Goal: Check status

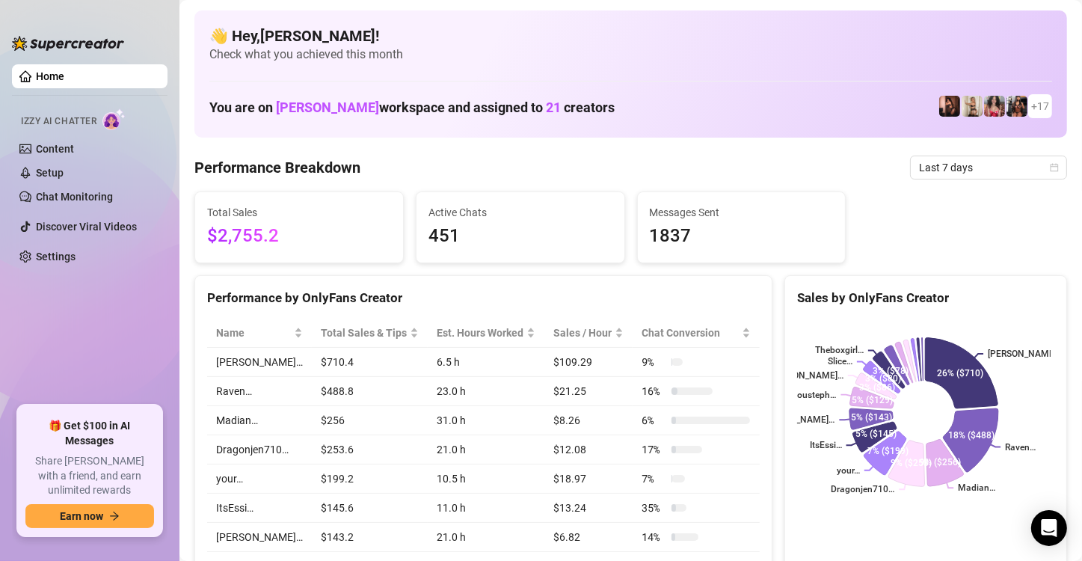
click at [406, 168] on div "Performance Breakdown Last 7 days" at bounding box center [630, 168] width 873 height 24
click at [945, 58] on span "Check what you achieved this month" at bounding box center [630, 54] width 843 height 16
click at [1050, 165] on icon "calendar" at bounding box center [1054, 167] width 9 height 9
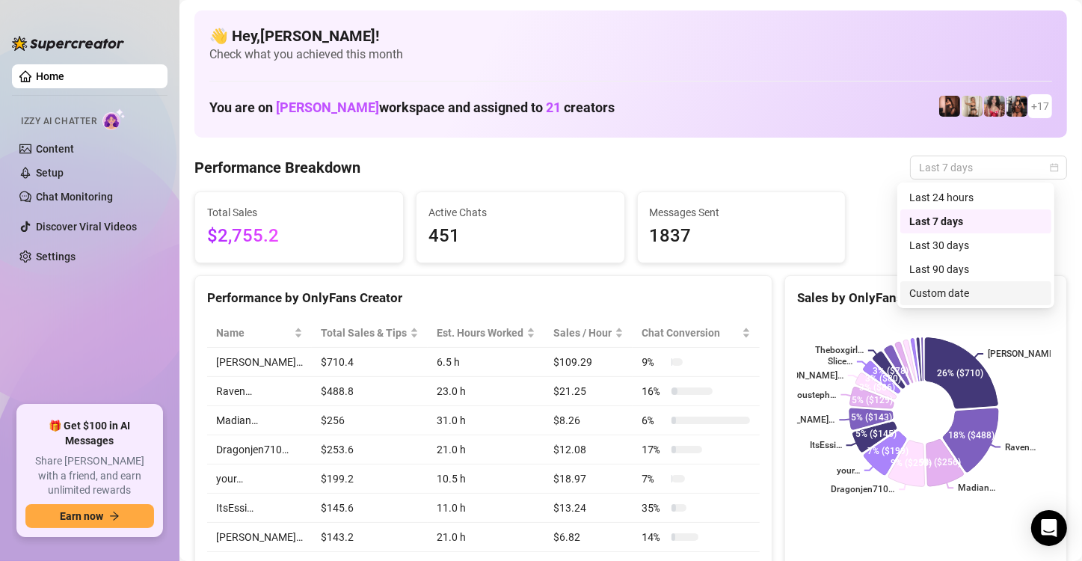
click at [951, 290] on div "Custom date" at bounding box center [975, 293] width 133 height 16
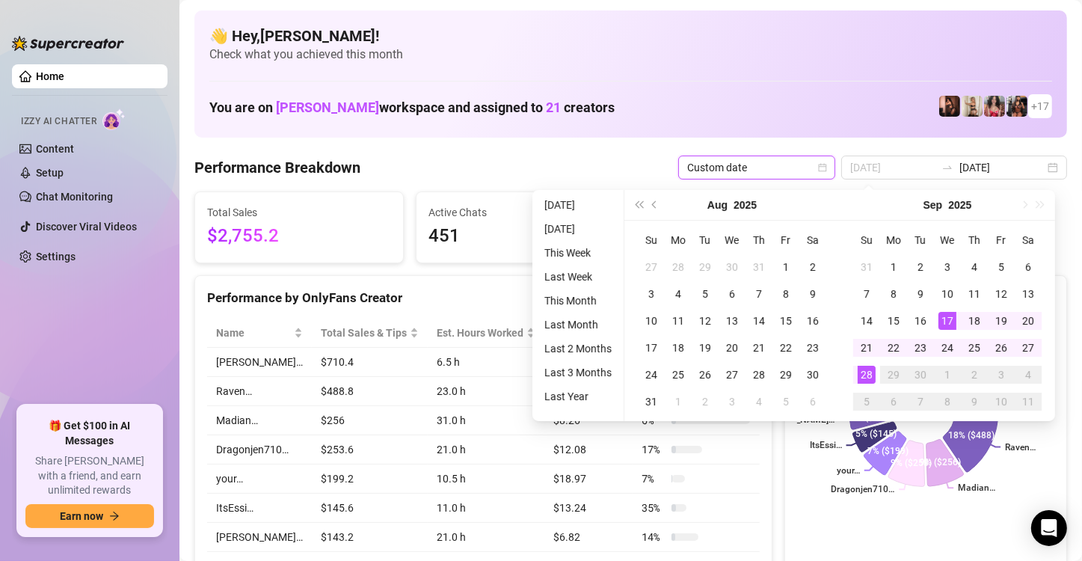
type input "[DATE]"
click at [951, 290] on div "10" at bounding box center [948, 294] width 18 height 18
type input "[DATE]"
click at [881, 171] on input "[DATE]" at bounding box center [892, 167] width 85 height 16
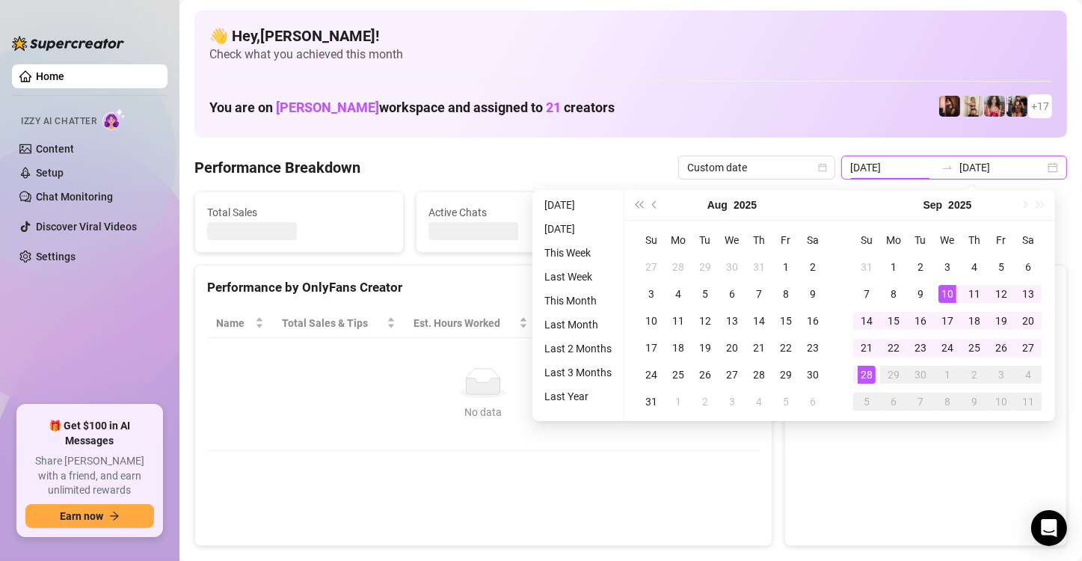
type input "[DATE]"
click at [905, 168] on input "[DATE]" at bounding box center [892, 167] width 85 height 16
type input "[DATE]"
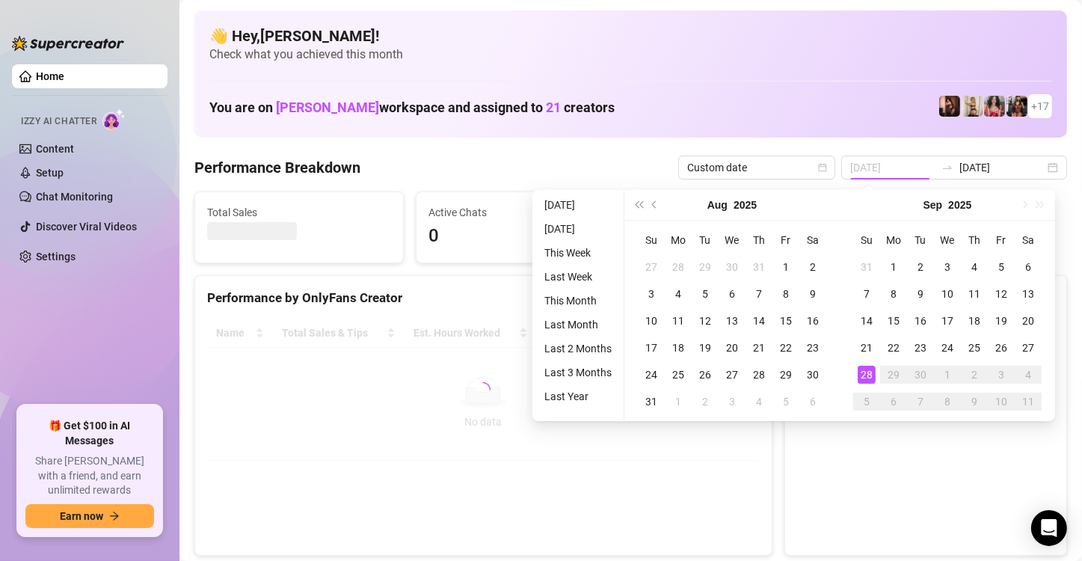
click at [859, 370] on div "28" at bounding box center [867, 375] width 18 height 18
click at [859, 370] on canvas at bounding box center [924, 431] width 254 height 224
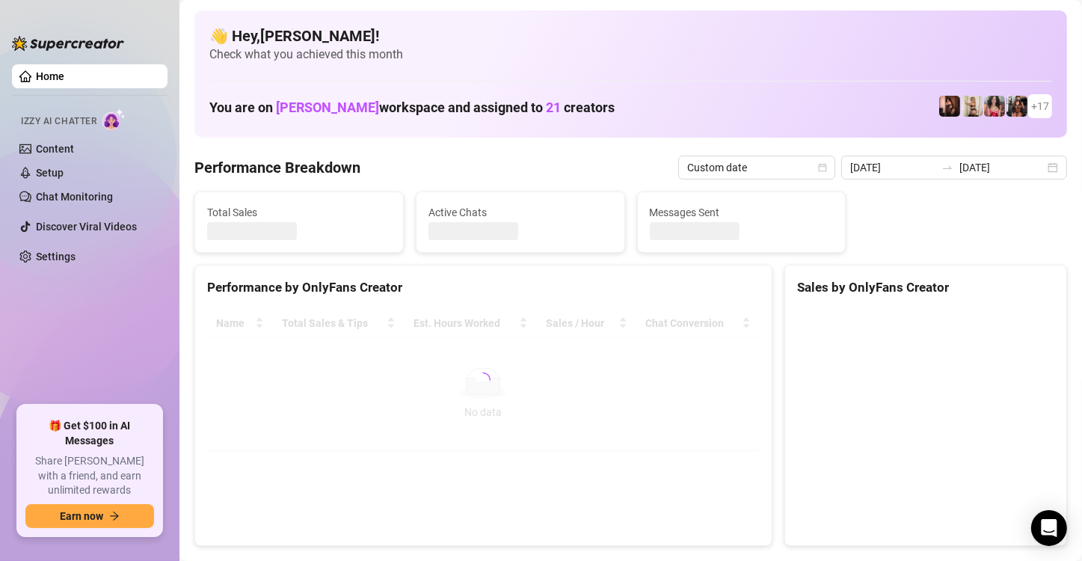
type input "[DATE]"
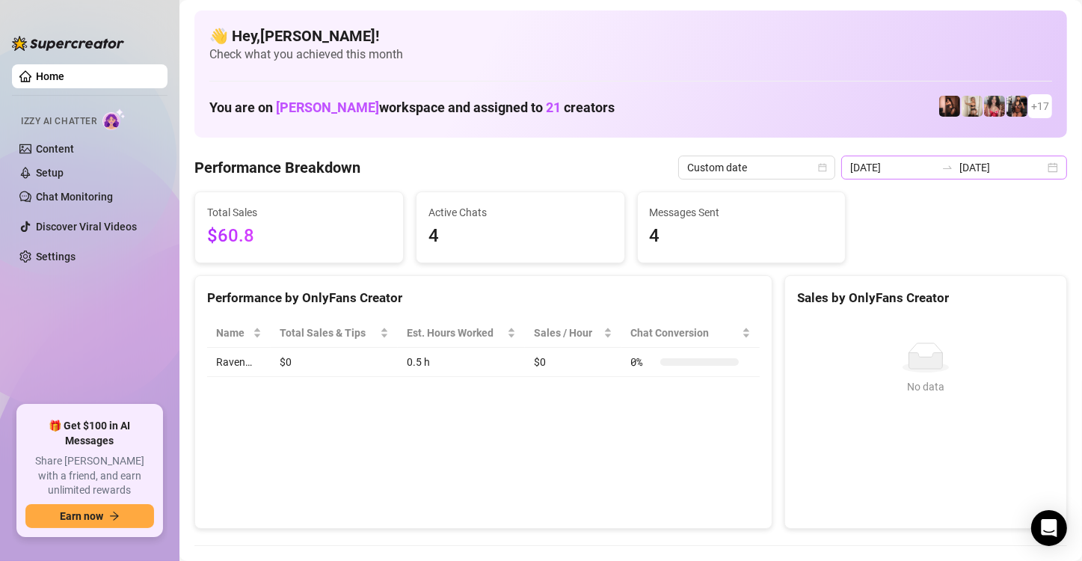
click at [1046, 171] on div "[DATE] [DATE]" at bounding box center [954, 168] width 226 height 24
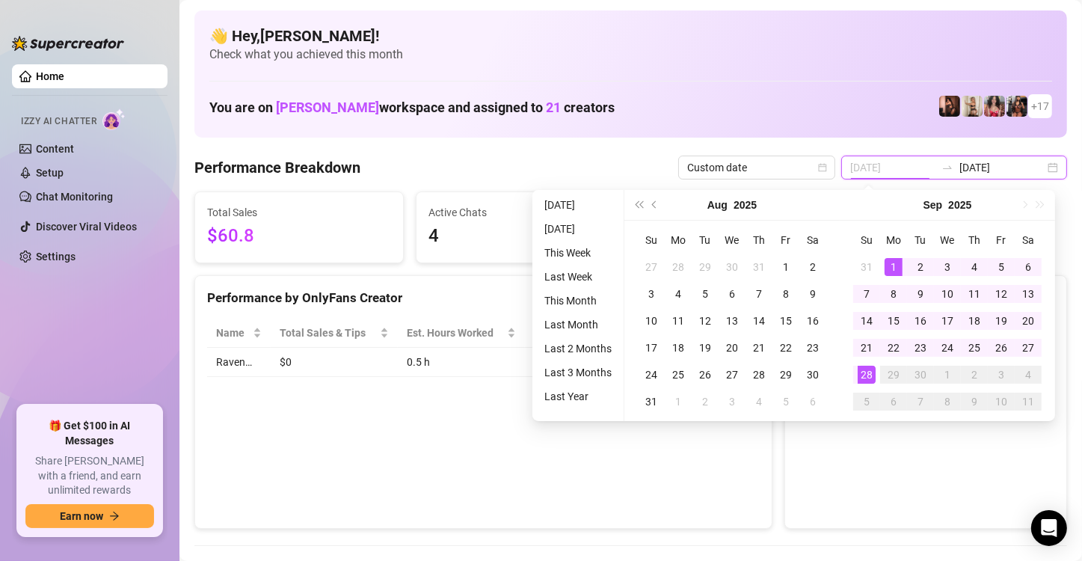
type input "[DATE]"
click at [888, 260] on div "1" at bounding box center [894, 267] width 18 height 18
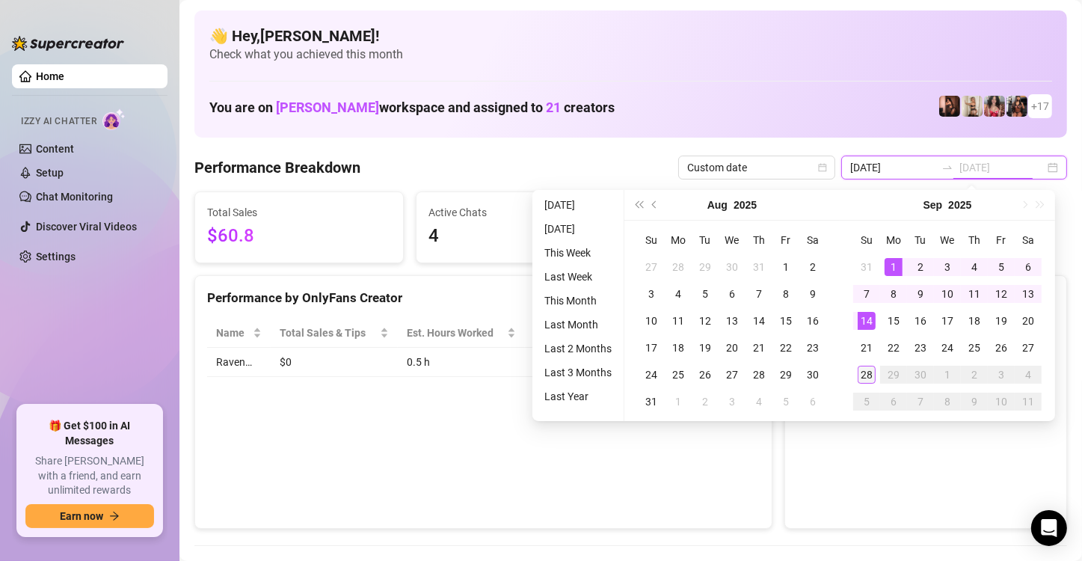
type input "[DATE]"
click at [861, 366] on div "28" at bounding box center [867, 375] width 18 height 18
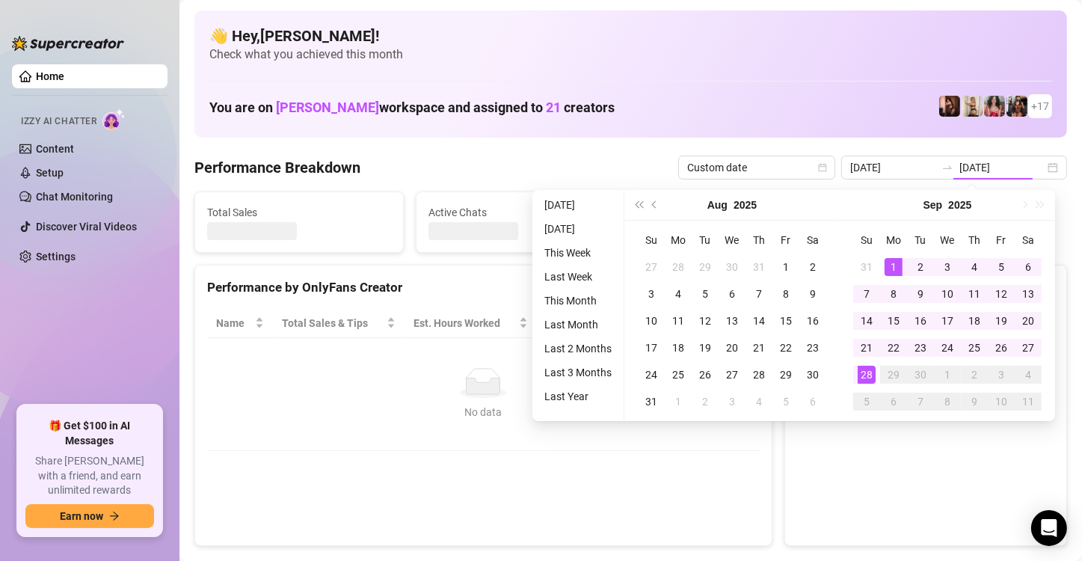
type input "[DATE]"
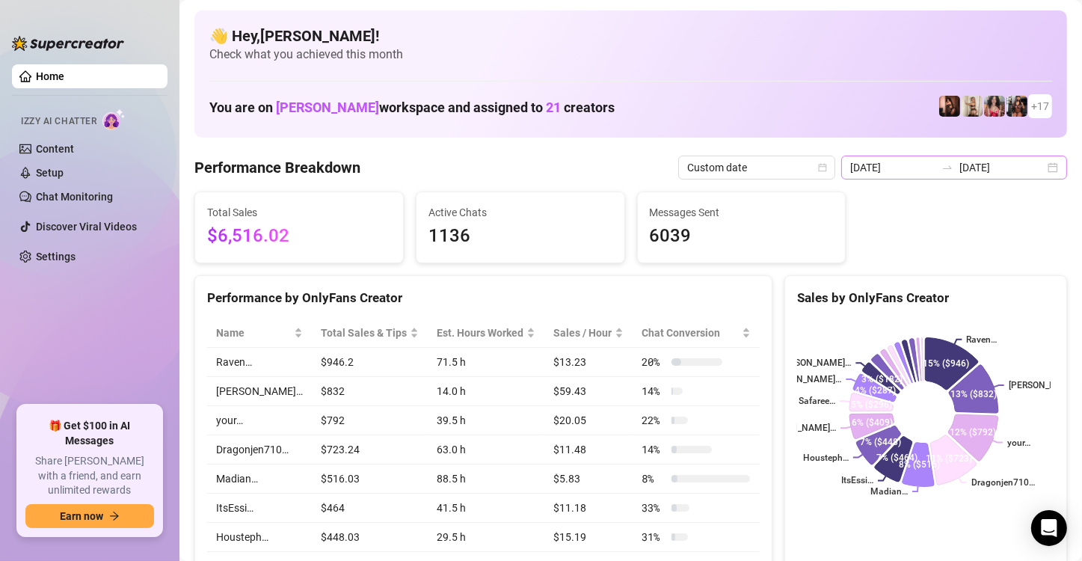
click at [1039, 167] on div "[DATE] [DATE]" at bounding box center [954, 168] width 226 height 24
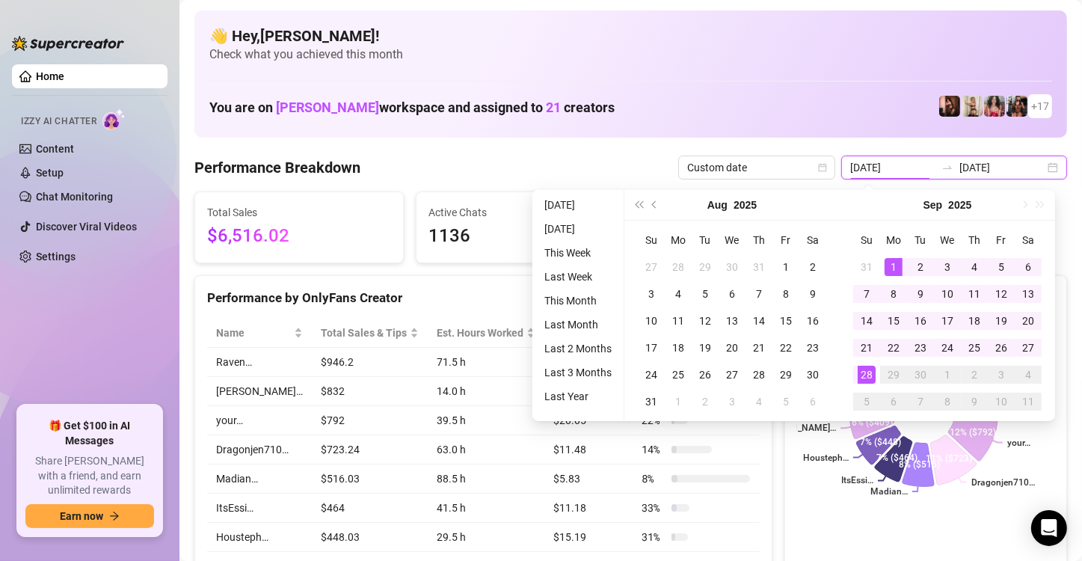
type input "[DATE]"
click at [442, 178] on div "Performance Breakdown Custom date [DATE] [DATE]" at bounding box center [630, 168] width 873 height 24
